Goal: Task Accomplishment & Management: Manage account settings

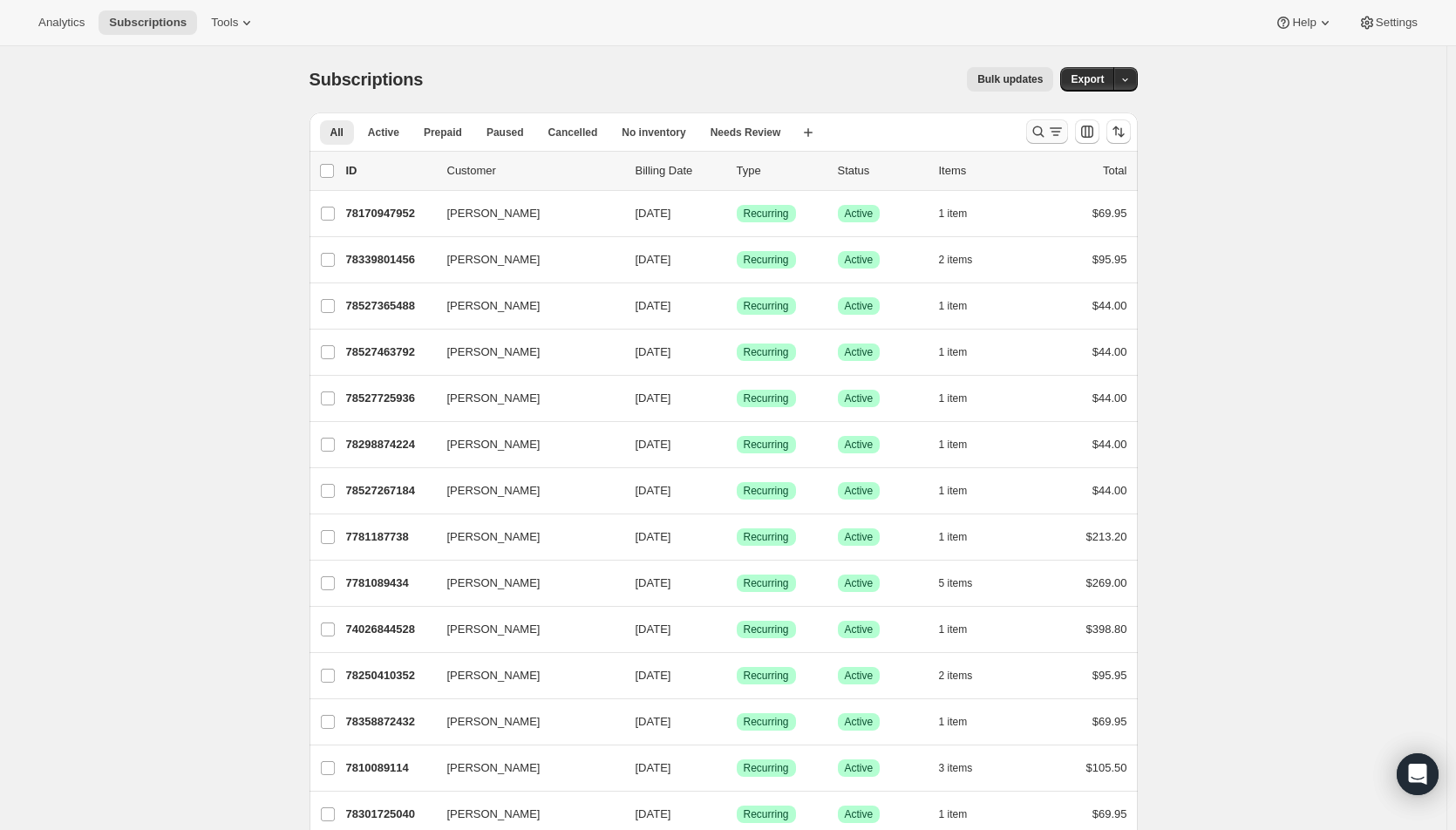
click at [1044, 121] on button "Search and filter results" at bounding box center [1048, 132] width 42 height 25
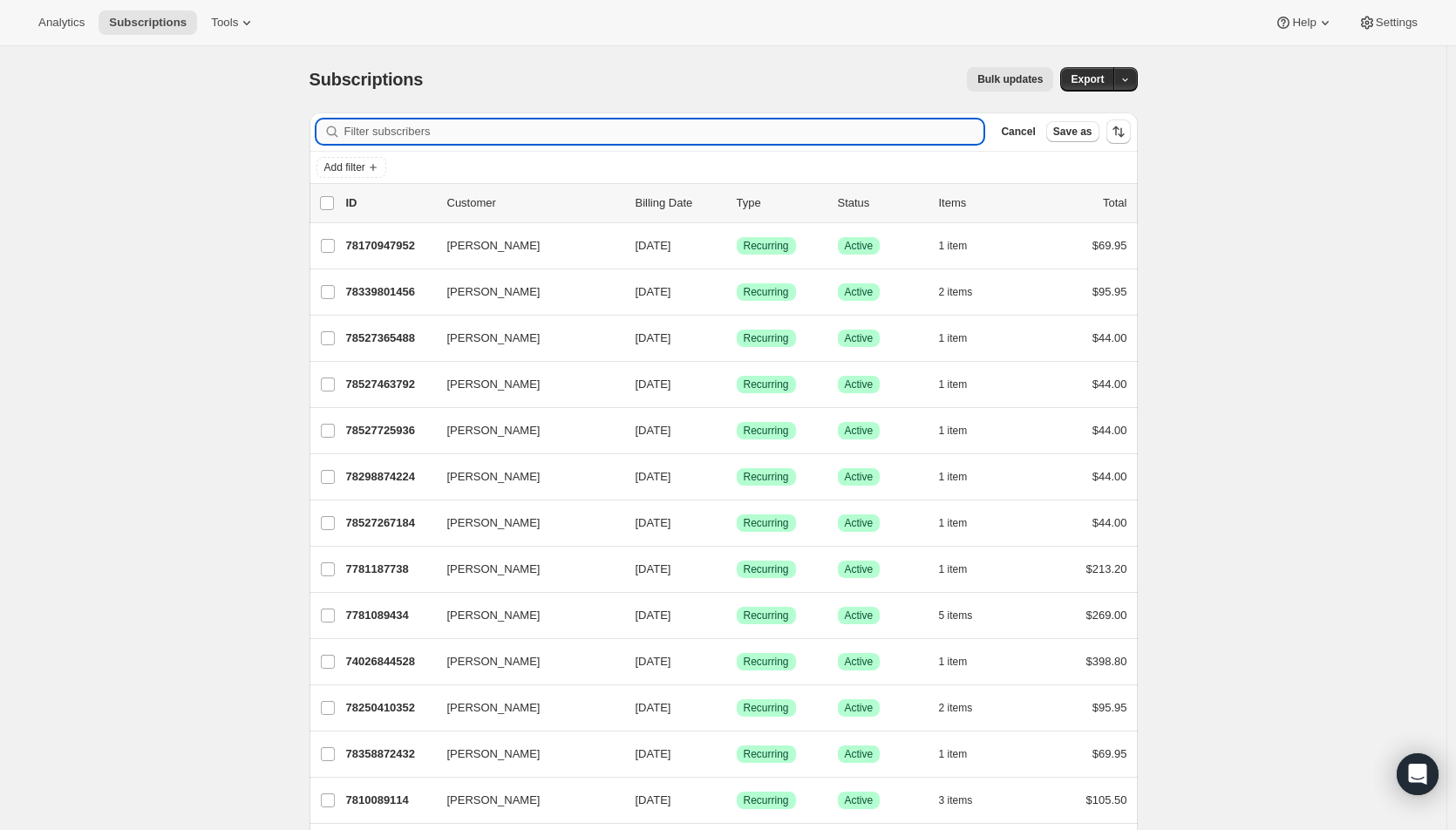
click at [461, 133] on input "Filter subscribers" at bounding box center [664, 132] width 640 height 25
paste input "[EMAIL_ADDRESS][DOMAIN_NAME]"
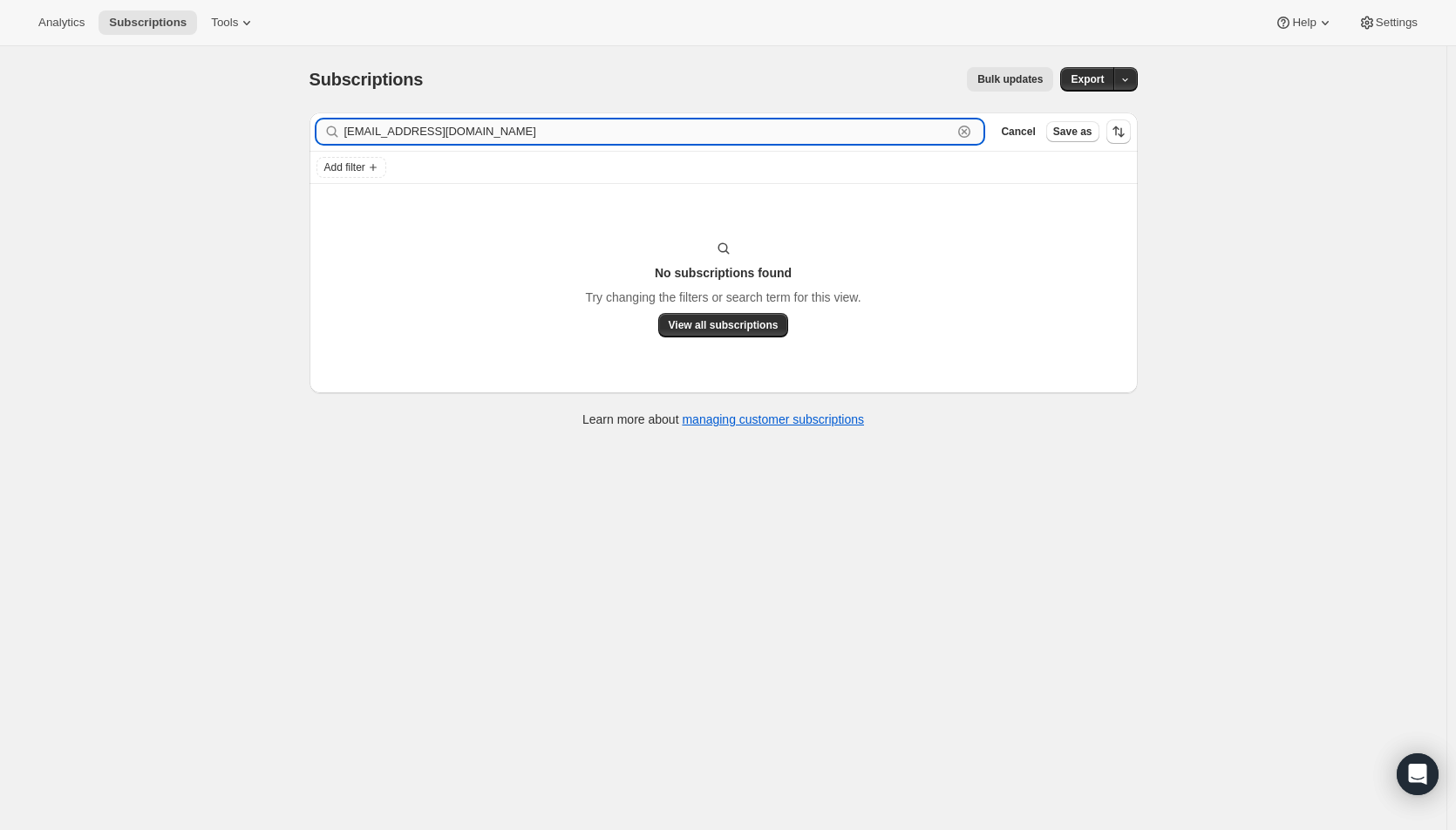
click at [585, 138] on input "[EMAIL_ADDRESS][DOMAIN_NAME]" at bounding box center [649, 132] width 608 height 25
paste input "[EMAIL_ADDRESS][DOMAIN_NAME]"
drag, startPoint x: 603, startPoint y: 135, endPoint x: 315, endPoint y: 120, distance: 288.4
click at [315, 120] on div "Filter subscribers [EMAIL_ADDRESS]@[DOMAIN_NAME] Clear Cancel Save as" at bounding box center [724, 132] width 828 height 38
paste input "text"
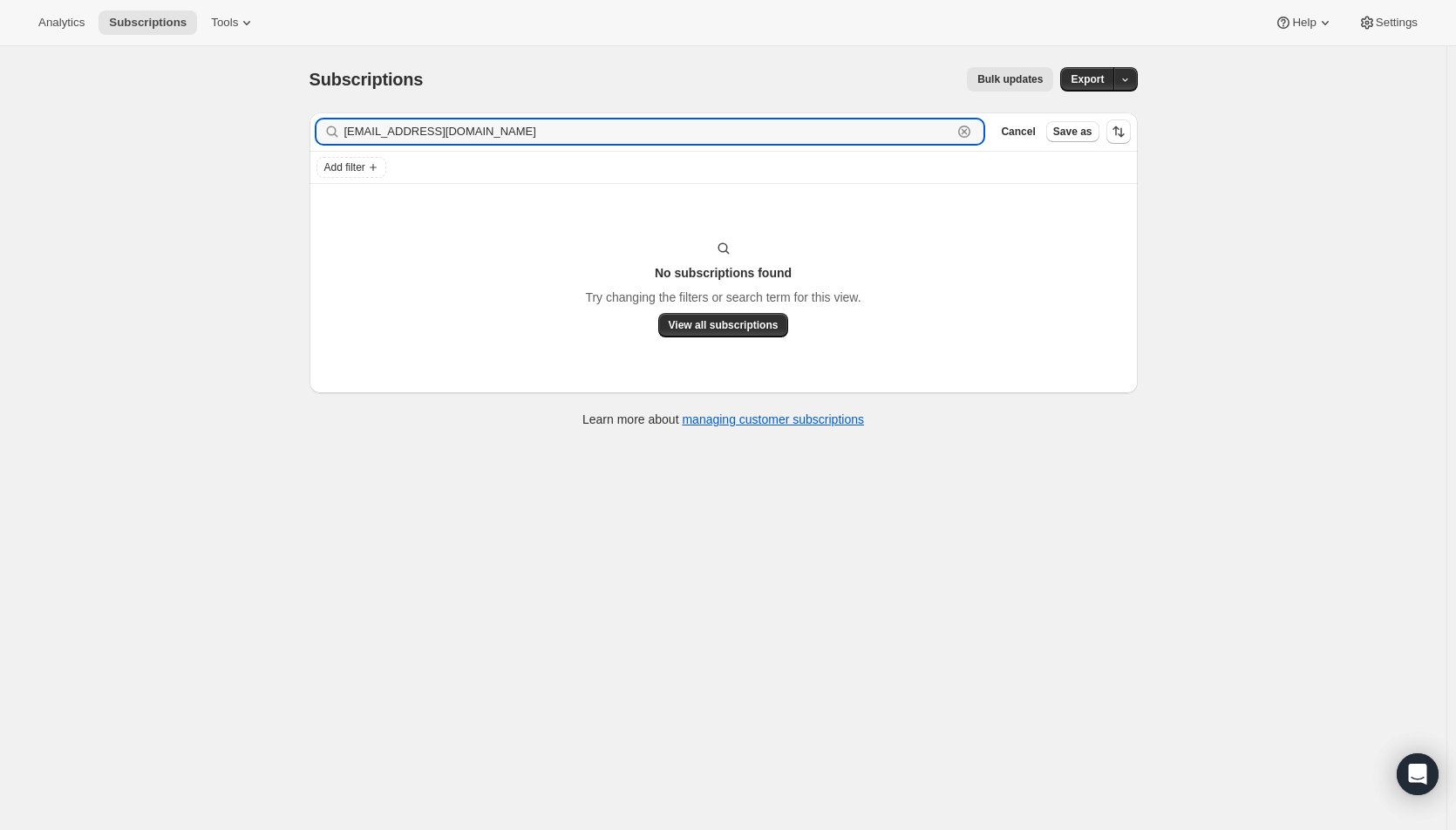
drag, startPoint x: 507, startPoint y: 134, endPoint x: 322, endPoint y: 123, distance: 185.3
click at [322, 123] on div "[EMAIL_ADDRESS][DOMAIN_NAME] Clear" at bounding box center [651, 132] width 668 height 25
paste input "[EMAIL_ADDRESS]"
drag, startPoint x: 474, startPoint y: 133, endPoint x: 291, endPoint y: 123, distance: 183.3
click at [291, 123] on div "Subscriptions. This page is ready Subscriptions Bulk updates More actions Bulk …" at bounding box center [723, 461] width 1446 height 830
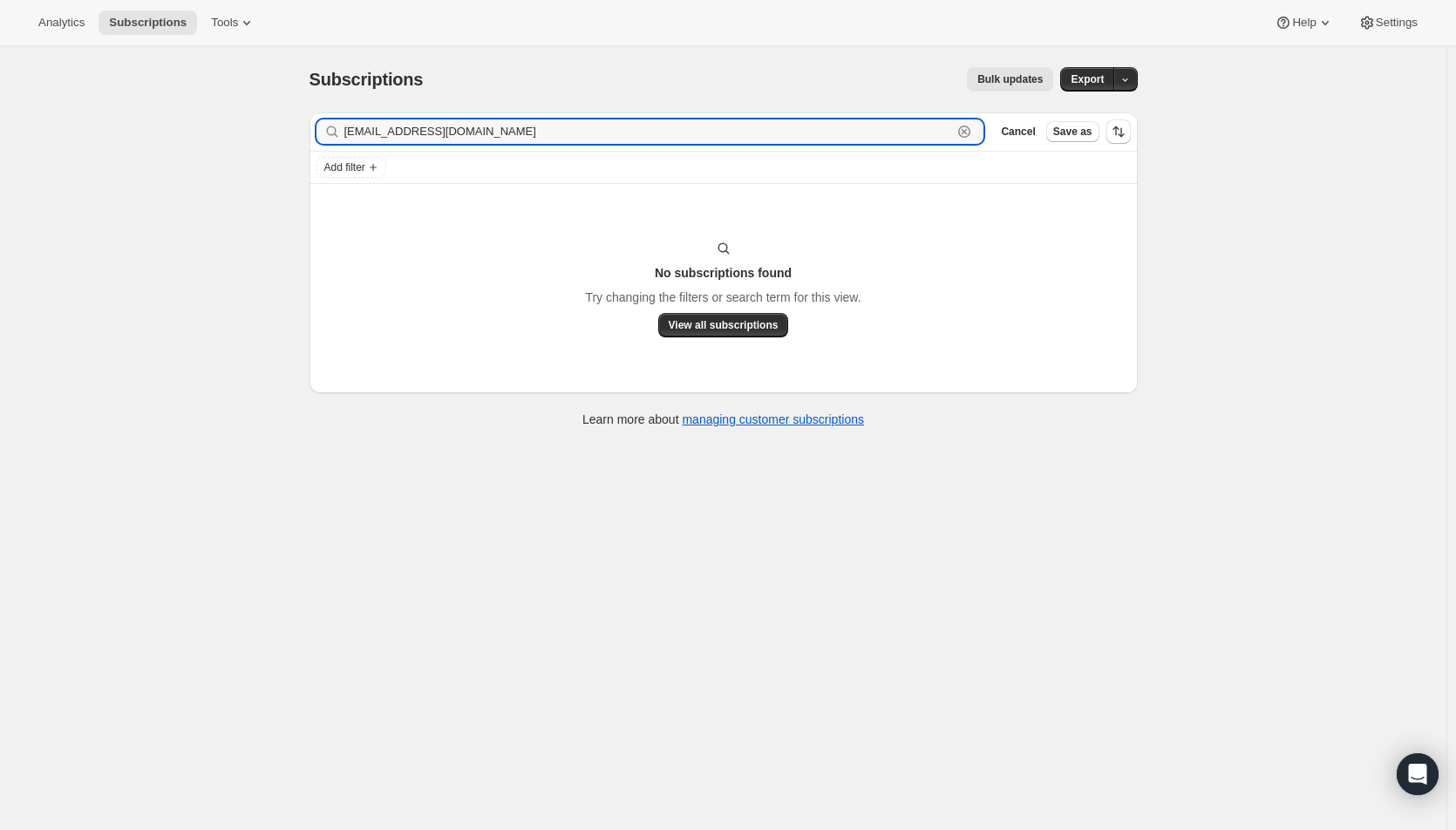
paste input "[EMAIL_ADDRESS][PERSON_NAME]"
drag, startPoint x: 499, startPoint y: 135, endPoint x: 290, endPoint y: 116, distance: 209.9
click at [290, 116] on div "Subscriptions. This page is ready Subscriptions Bulk updates More actions Bulk …" at bounding box center [723, 461] width 1446 height 830
paste input "krepasch8914"
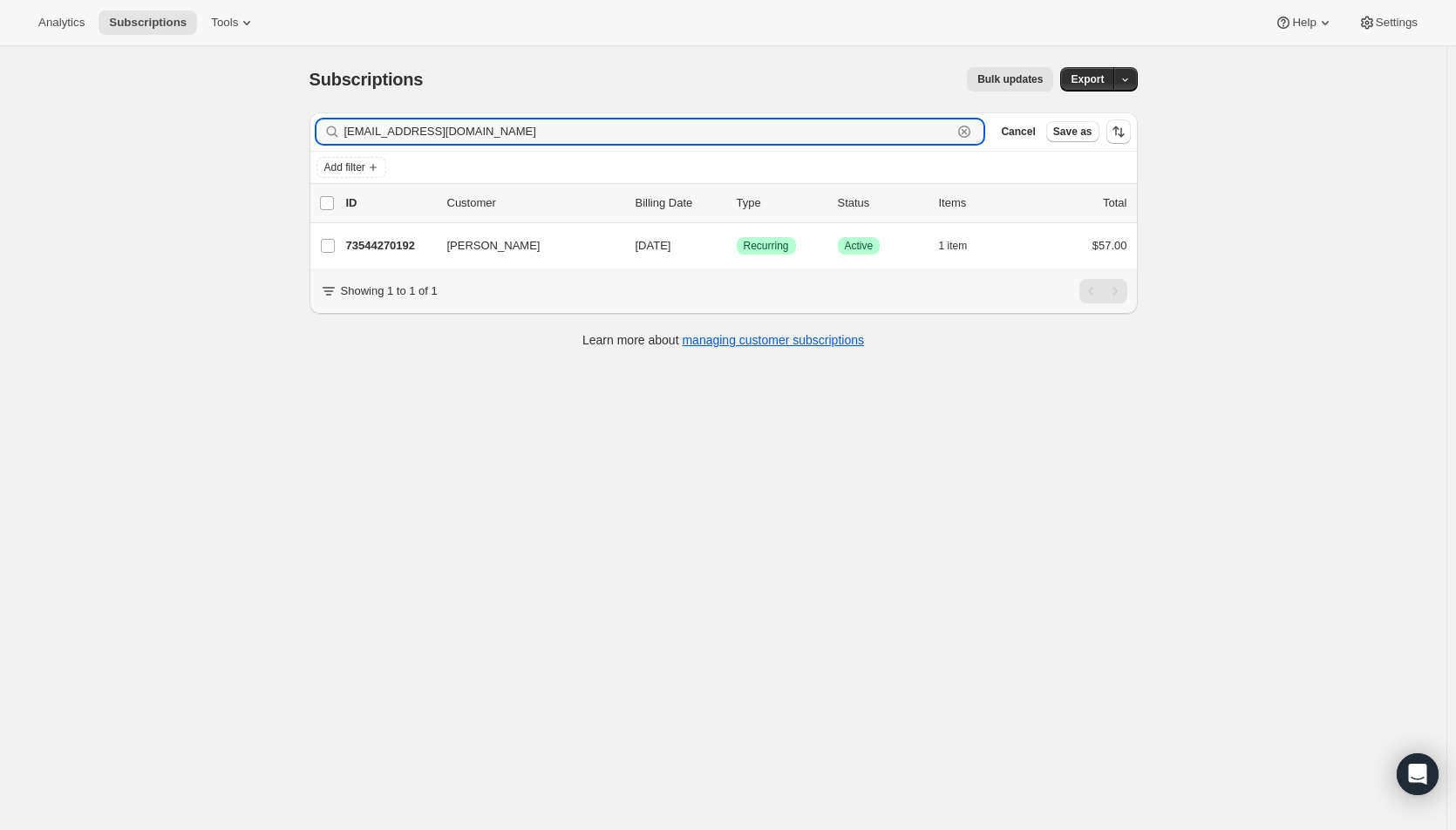
type input "[EMAIL_ADDRESS][DOMAIN_NAME]"
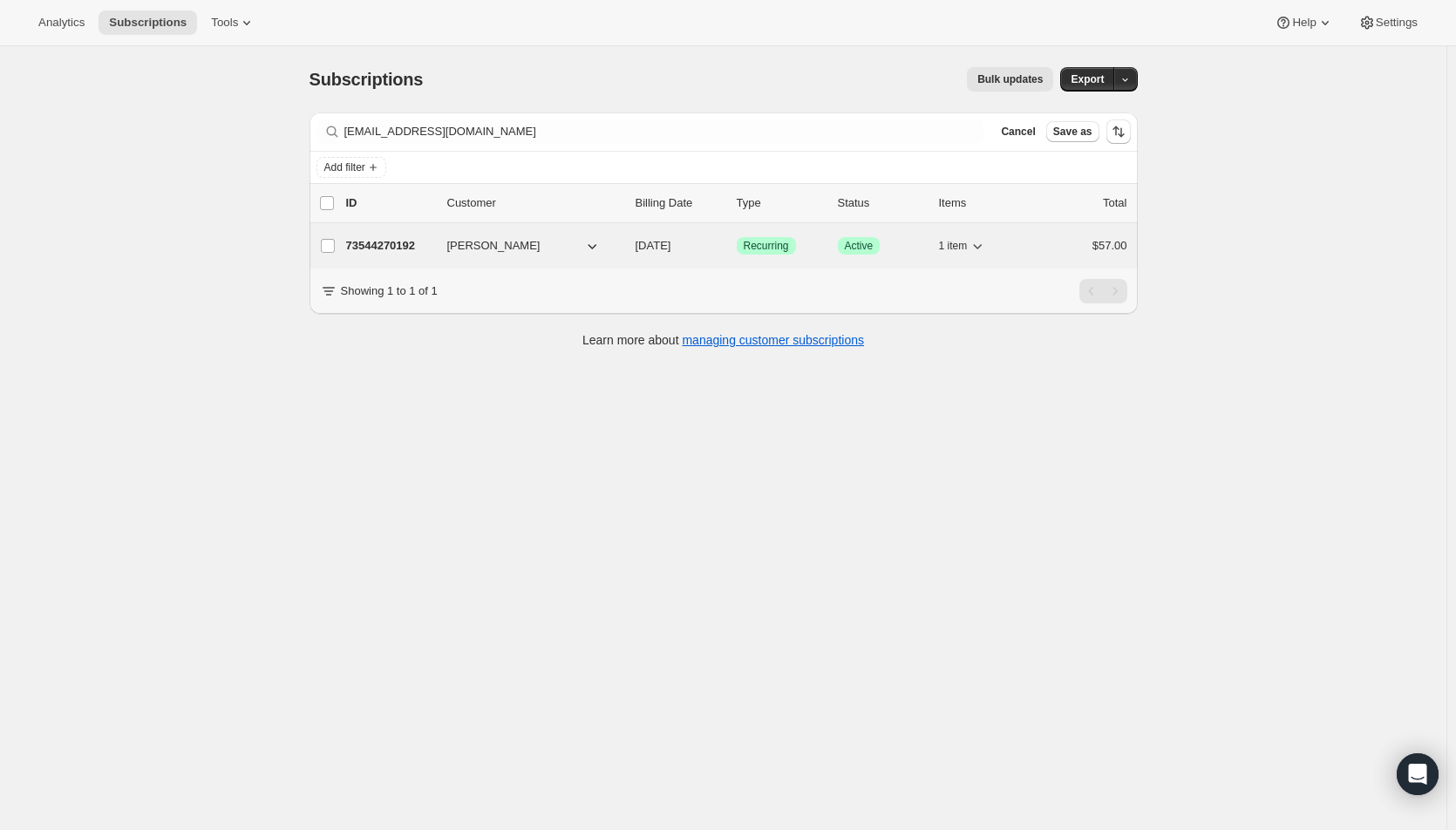
click at [650, 248] on span "[DATE]" at bounding box center [653, 246] width 35 height 13
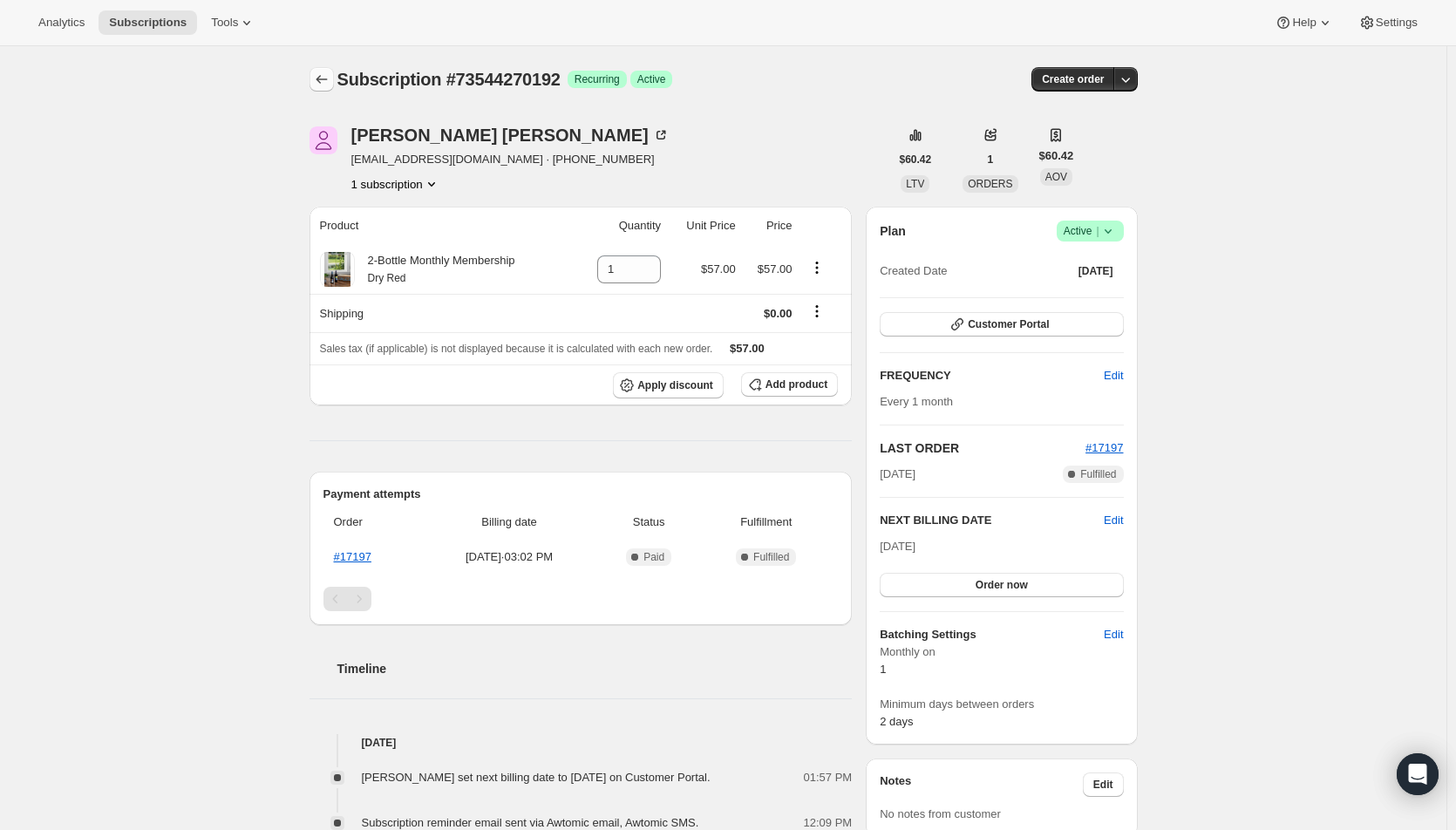
click at [322, 83] on icon "Subscriptions" at bounding box center [321, 79] width 17 height 17
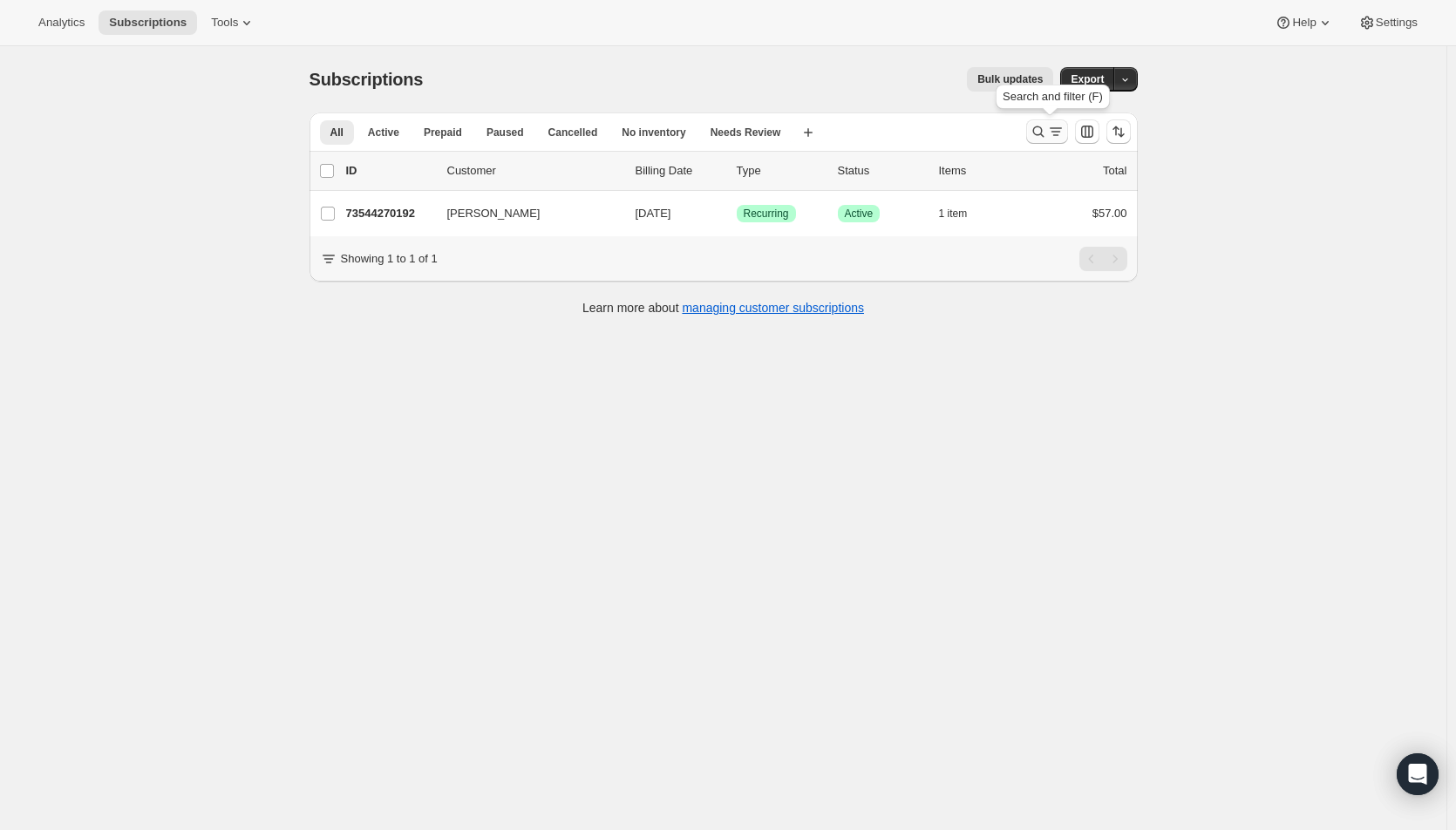
click at [1054, 129] on icon "Search and filter results" at bounding box center [1056, 132] width 17 height 17
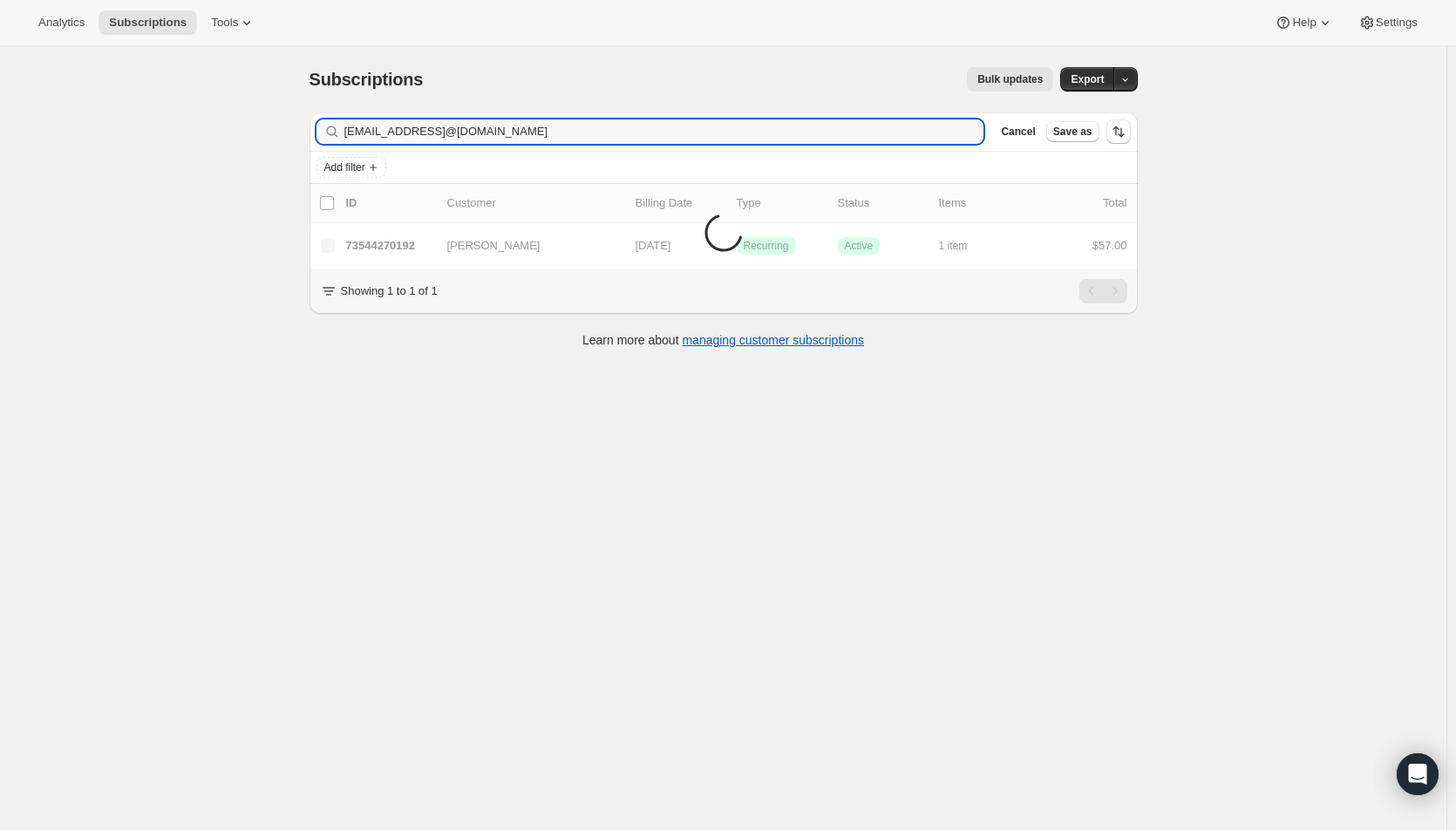
drag, startPoint x: 589, startPoint y: 133, endPoint x: 307, endPoint y: 130, distance: 282.0
click at [307, 130] on div "Filter subscribers [EMAIL_ADDRESS]@[DOMAIN_NAME] Clear Cancel Save as Add filte…" at bounding box center [717, 232] width 843 height 268
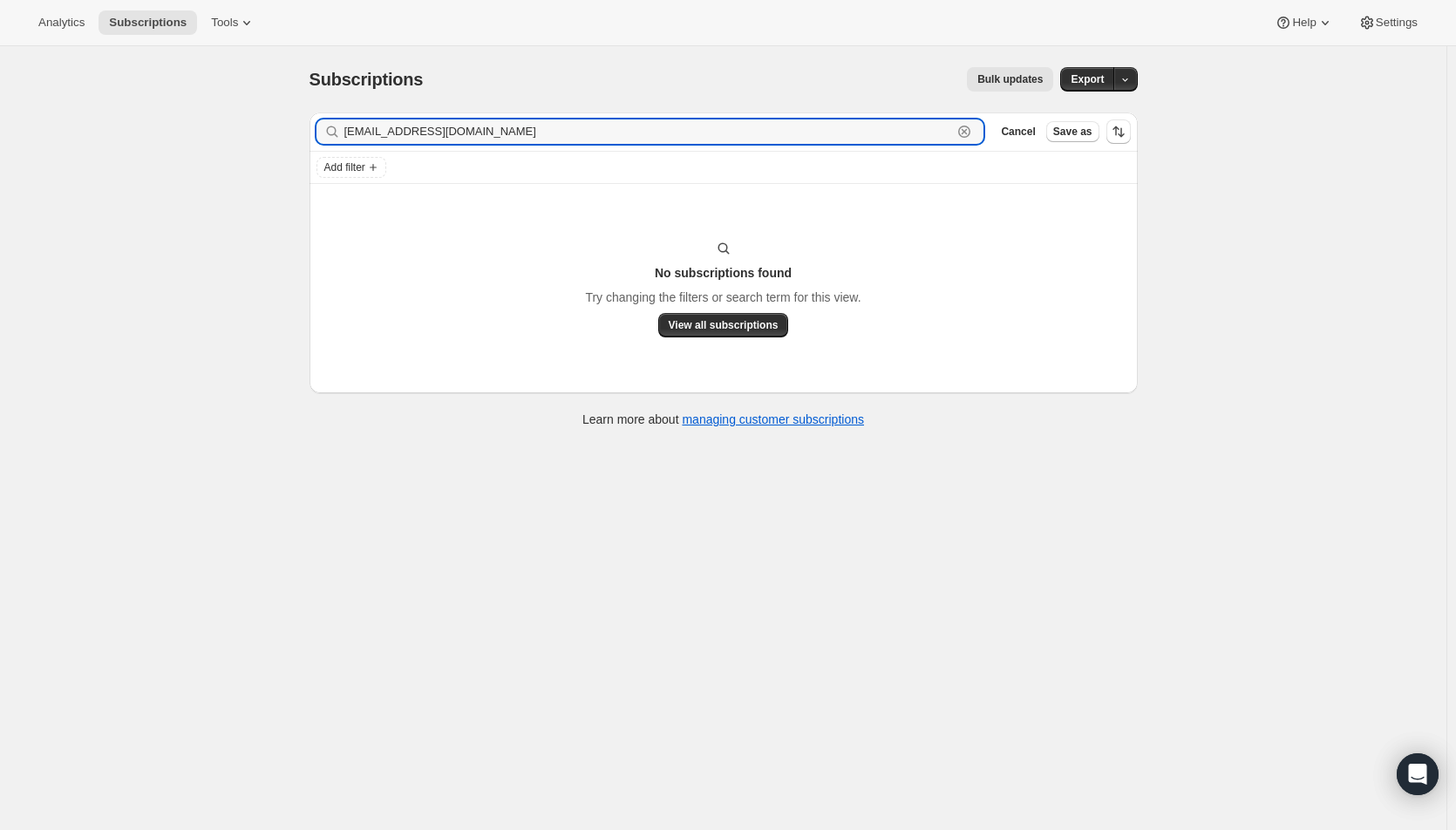
drag, startPoint x: 466, startPoint y: 137, endPoint x: 325, endPoint y: 139, distance: 141.0
click at [325, 139] on div "[EMAIL_ADDRESS][DOMAIN_NAME] Clear" at bounding box center [651, 132] width 668 height 25
paste input "[EMAIL_ADDRESS]"
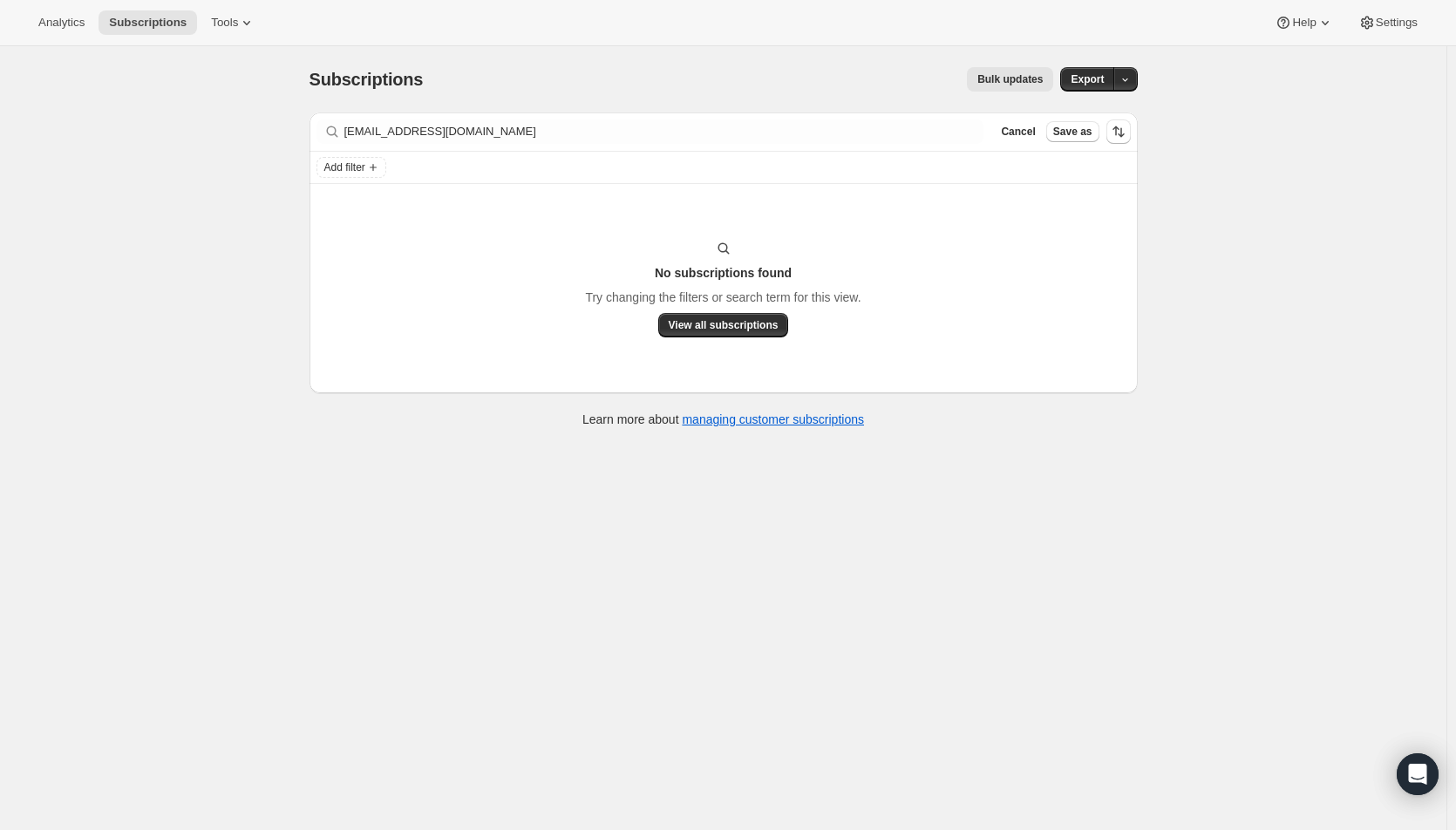
click at [195, 532] on div "Subscriptions. This page is ready Subscriptions Bulk updates More actions Bulk …" at bounding box center [723, 461] width 1446 height 830
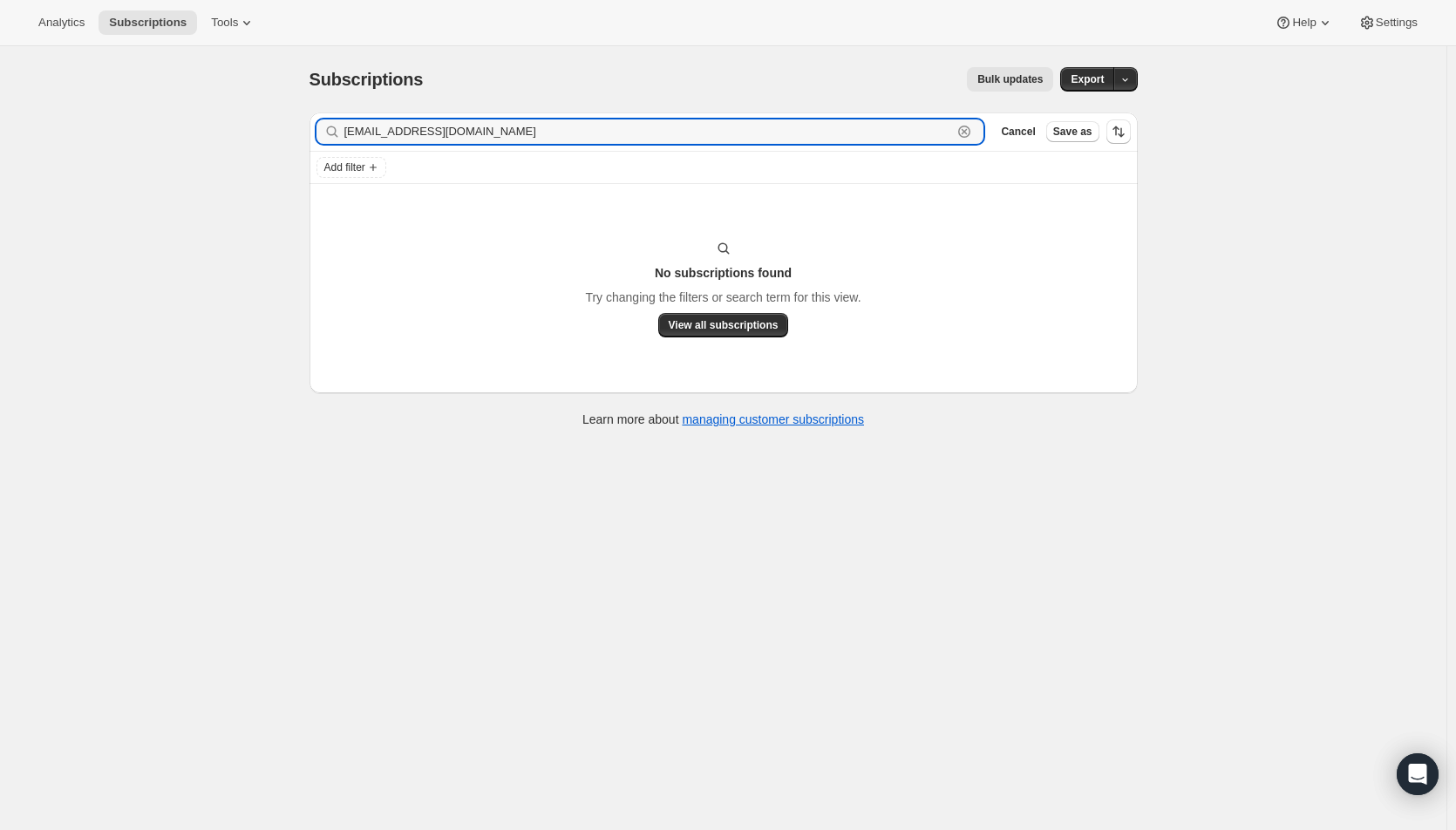
drag, startPoint x: 505, startPoint y: 131, endPoint x: 255, endPoint y: 130, distance: 250.0
click at [255, 130] on div "Subscriptions. This page is ready Subscriptions Bulk updates More actions Bulk …" at bounding box center [723, 461] width 1446 height 830
paste input "frables1@frontier"
drag, startPoint x: 462, startPoint y: 125, endPoint x: 263, endPoint y: 133, distance: 199.2
click at [263, 133] on div "Subscriptions. This page is ready Subscriptions Bulk updates More actions Bulk …" at bounding box center [723, 461] width 1446 height 830
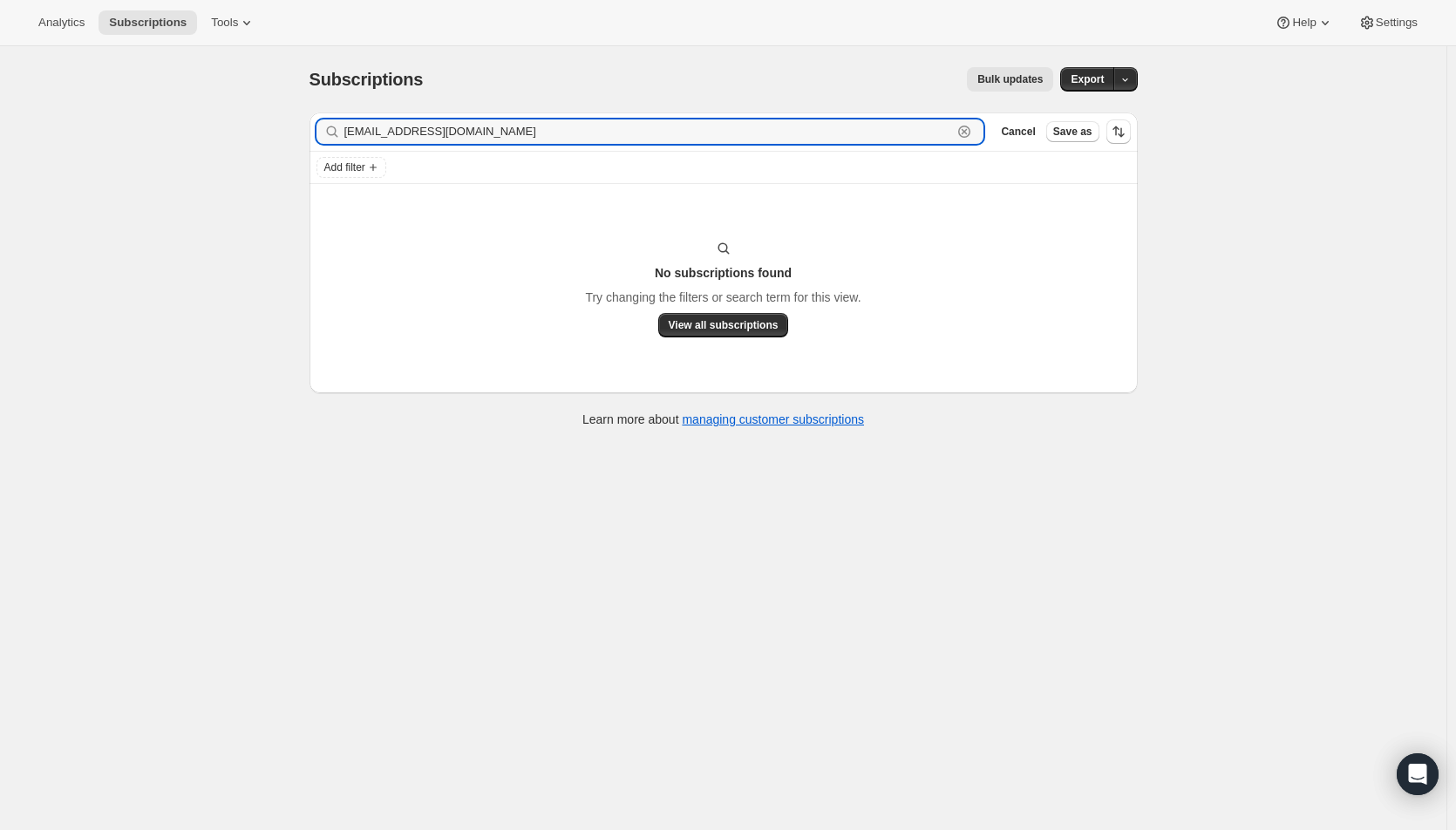
paste input "[EMAIL_ADDRESS]"
drag, startPoint x: 516, startPoint y: 136, endPoint x: 264, endPoint y: 139, distance: 252.0
click at [264, 139] on div "Subscriptions. This page is ready Subscriptions Bulk updates More actions Bulk …" at bounding box center [723, 461] width 1446 height 830
paste input "[EMAIL_ADDRESS][DOMAIN_NAME]"
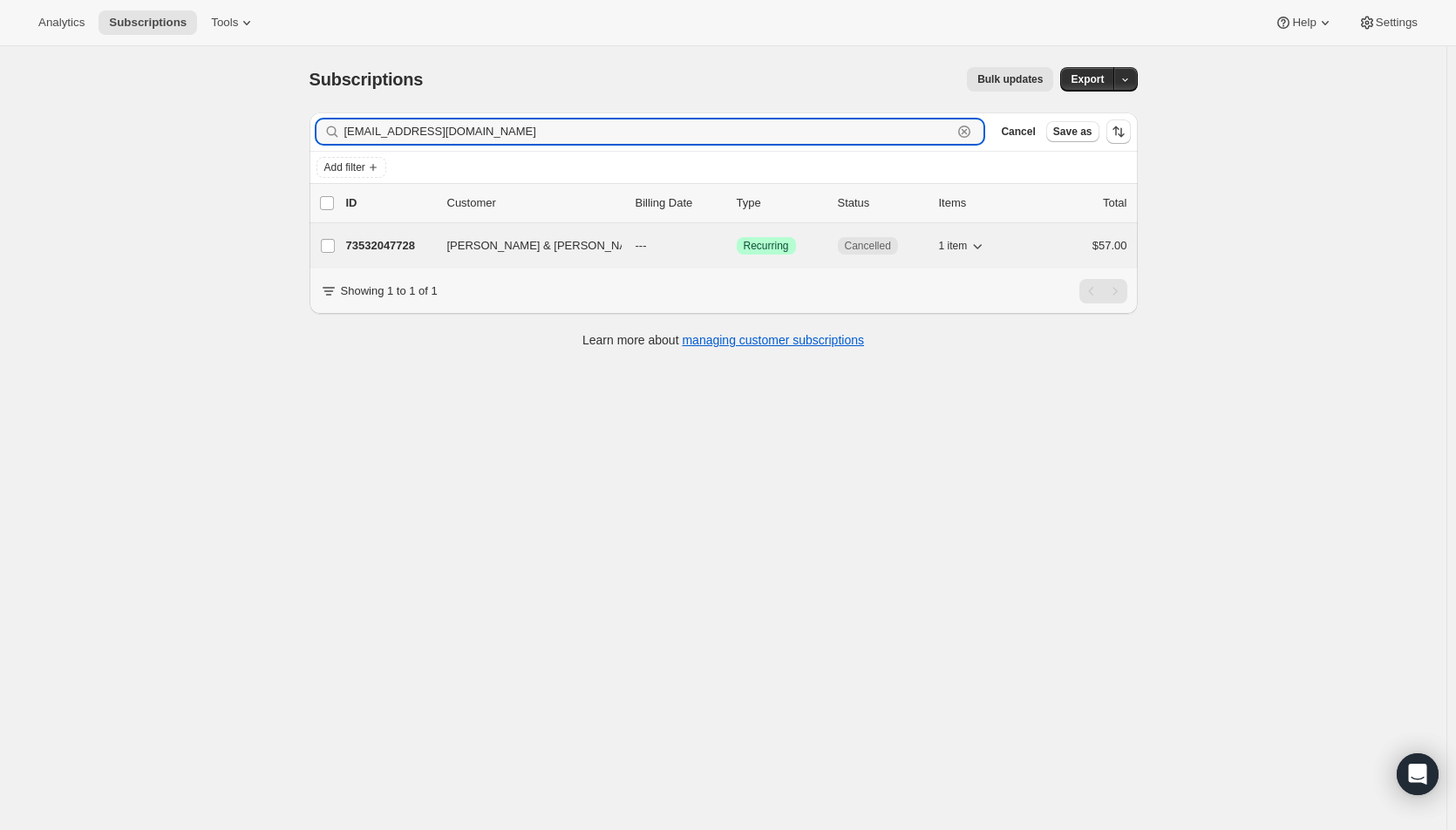
type input "[EMAIL_ADDRESS][DOMAIN_NAME]"
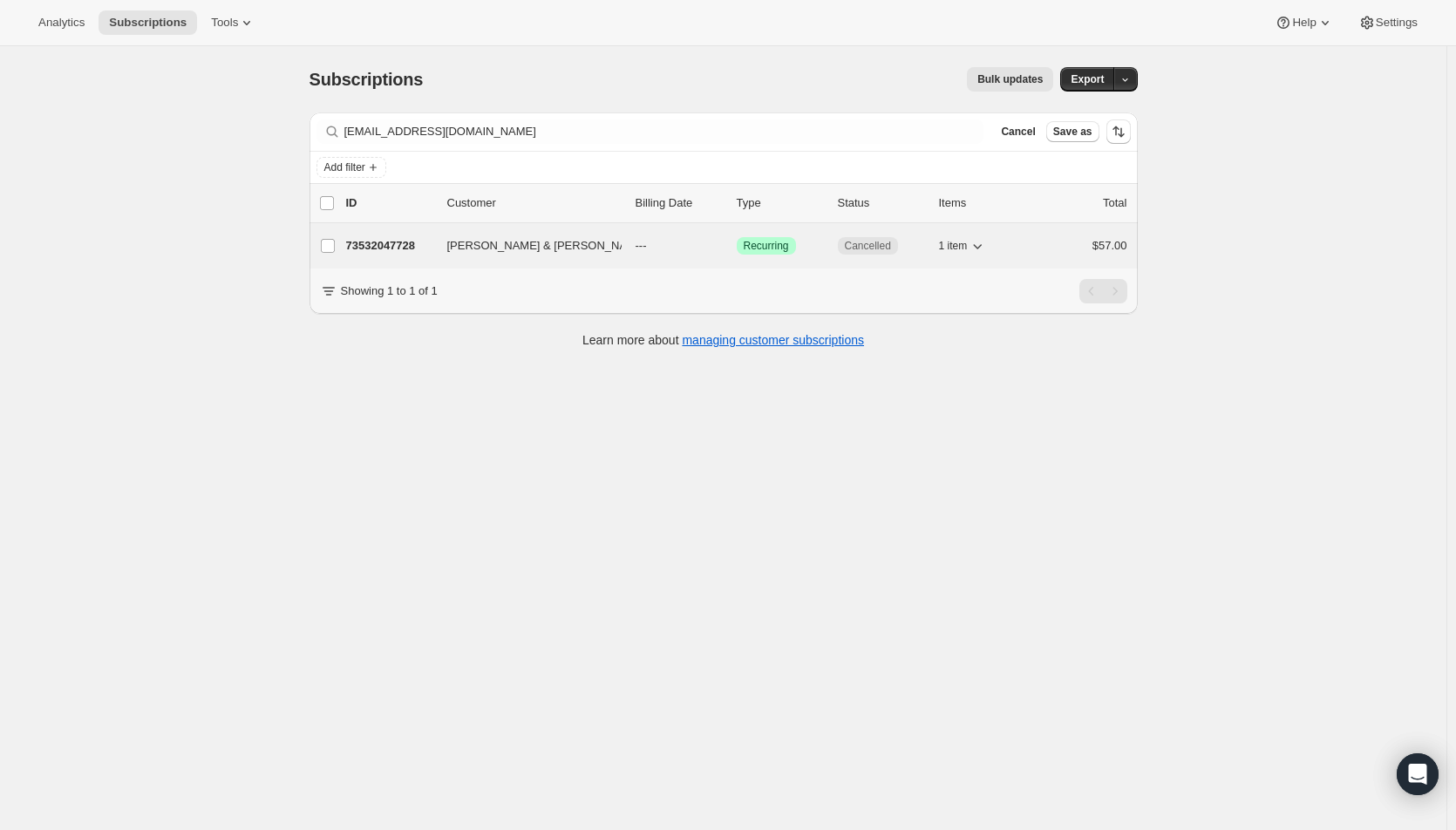
click at [711, 244] on p "---" at bounding box center [679, 246] width 87 height 17
